Goal: Transaction & Acquisition: Purchase product/service

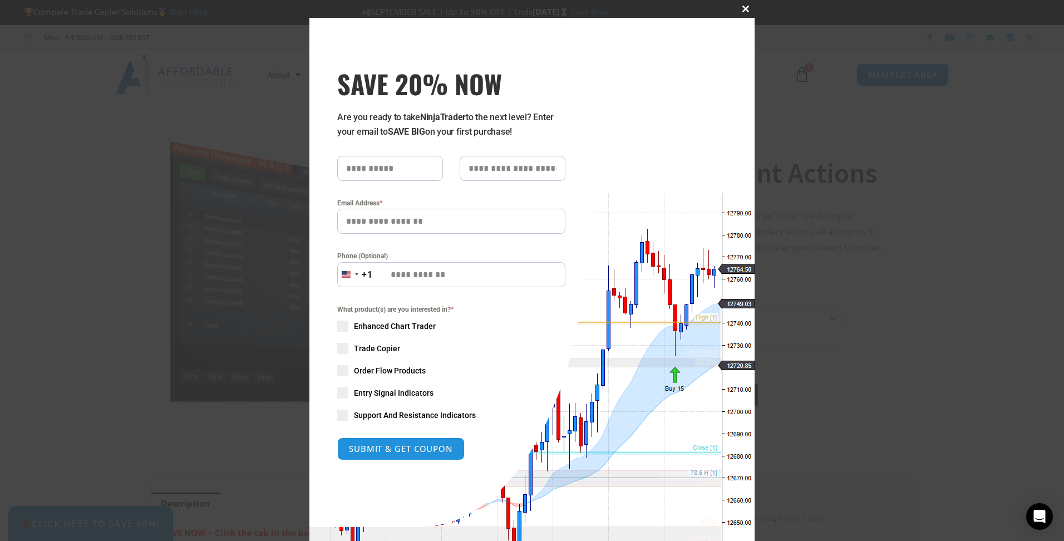
click at [745, 4] on button "Close this module" at bounding box center [746, 9] width 18 height 18
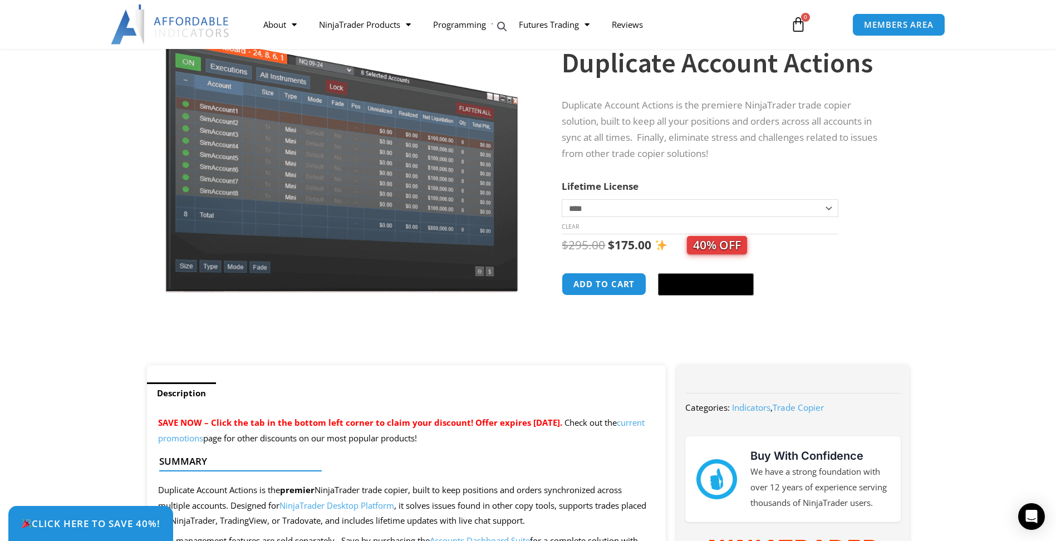
scroll to position [111, 0]
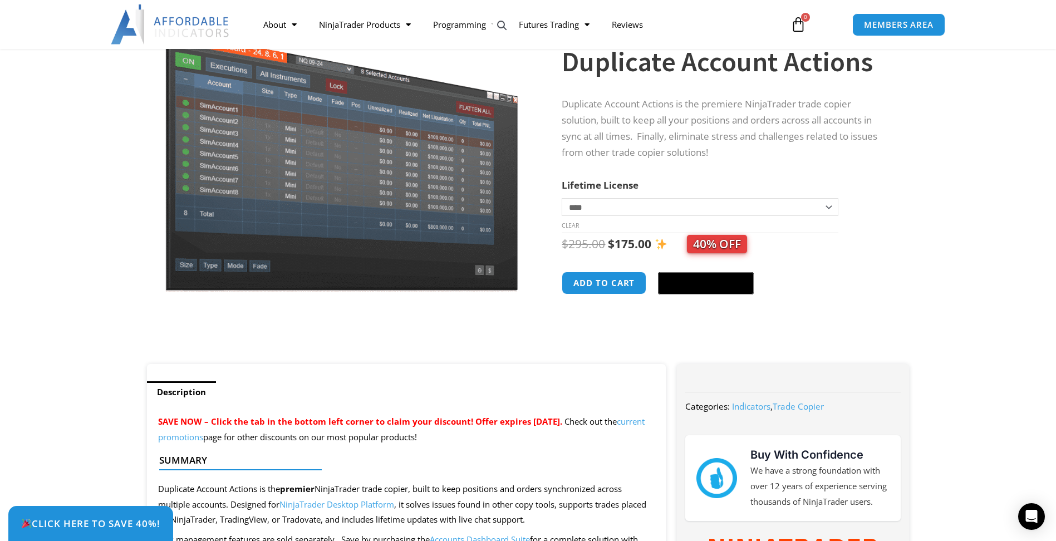
click at [827, 206] on select "**********" at bounding box center [700, 207] width 276 height 18
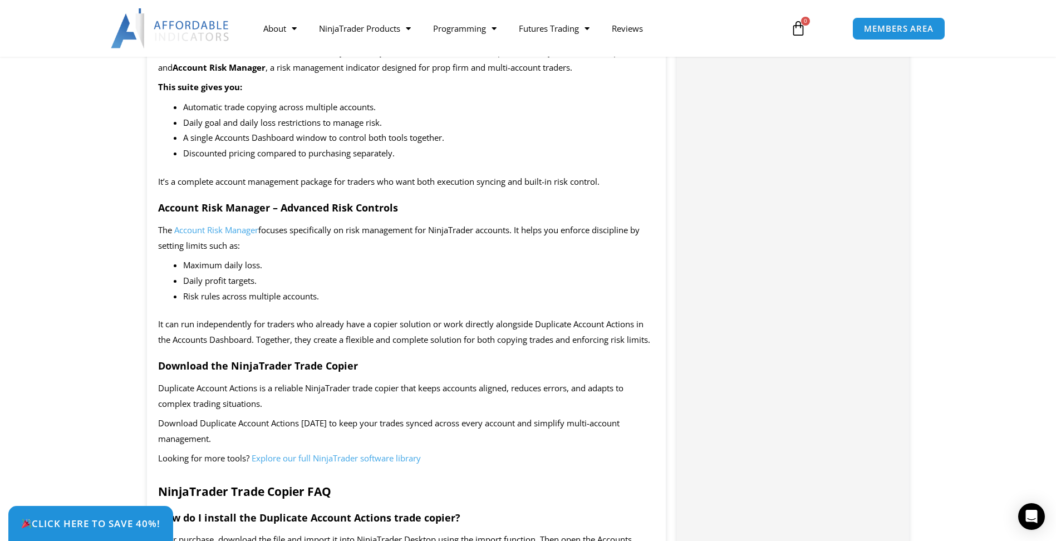
scroll to position [1558, 0]
